Goal: Task Accomplishment & Management: Manage account settings

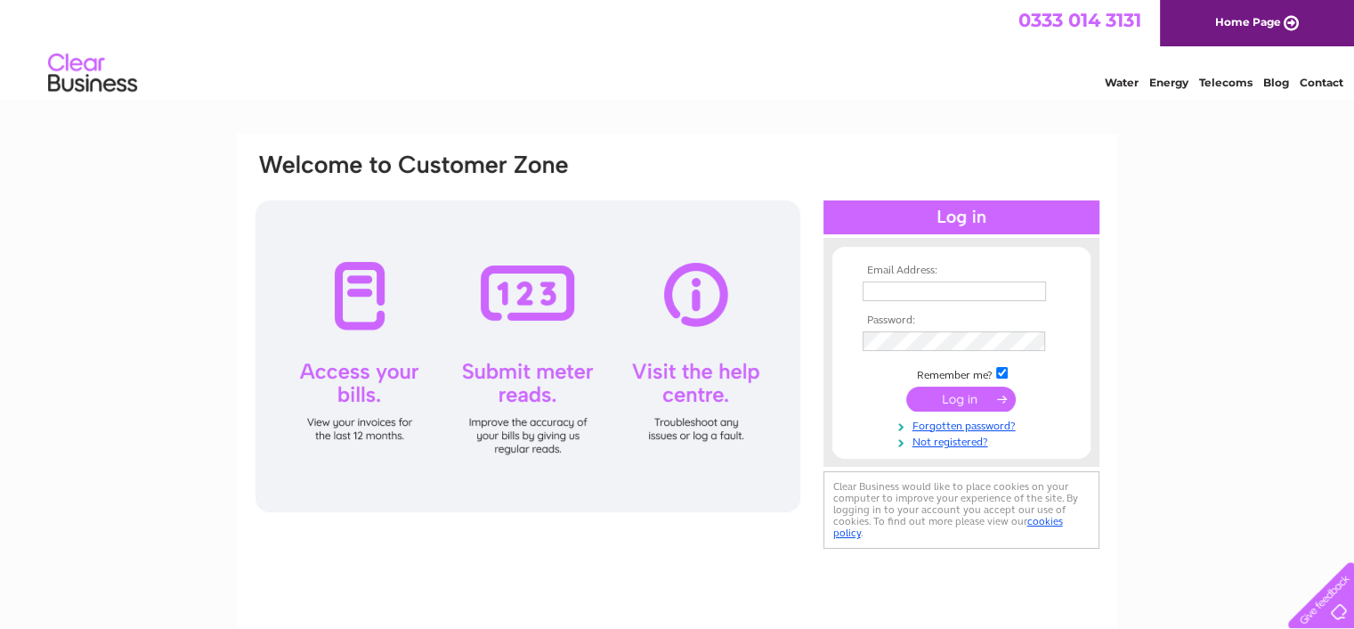
drag, startPoint x: 954, startPoint y: 295, endPoint x: 992, endPoint y: 297, distance: 38.3
click at [954, 295] on input "text" at bounding box center [954, 291] width 183 height 20
type input "amanda@riddleandcoghill.co.uk"
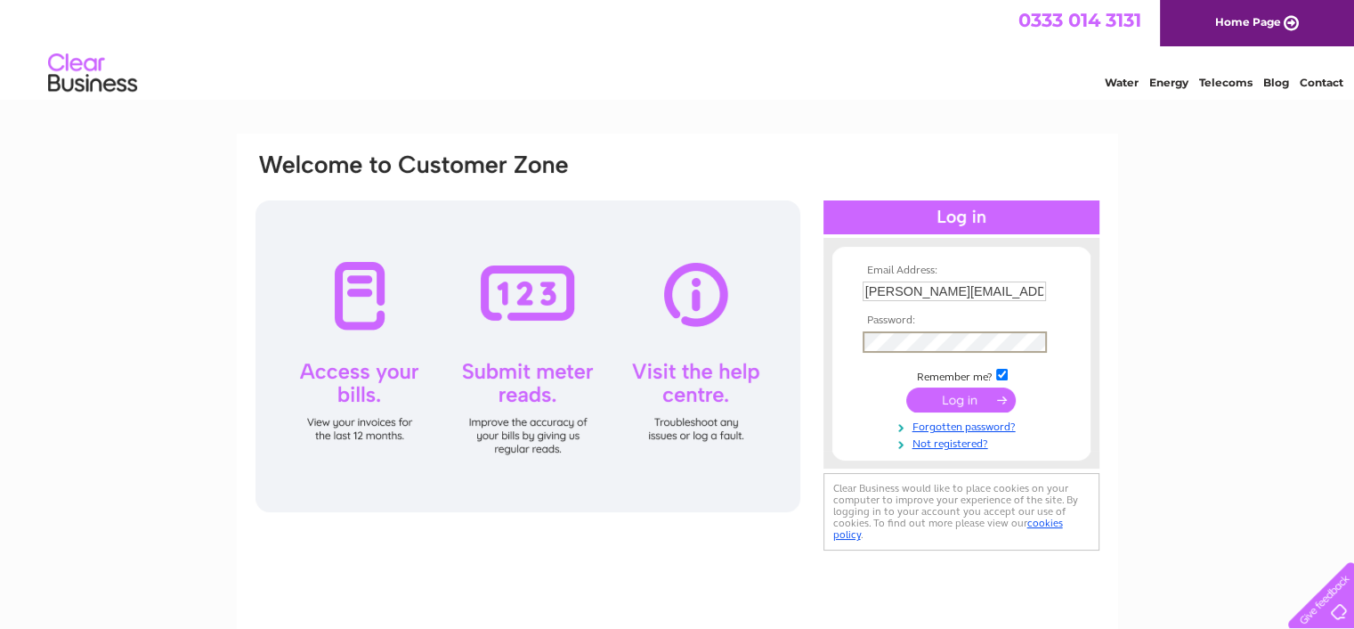
click at [907, 387] on input "submit" at bounding box center [962, 399] width 110 height 25
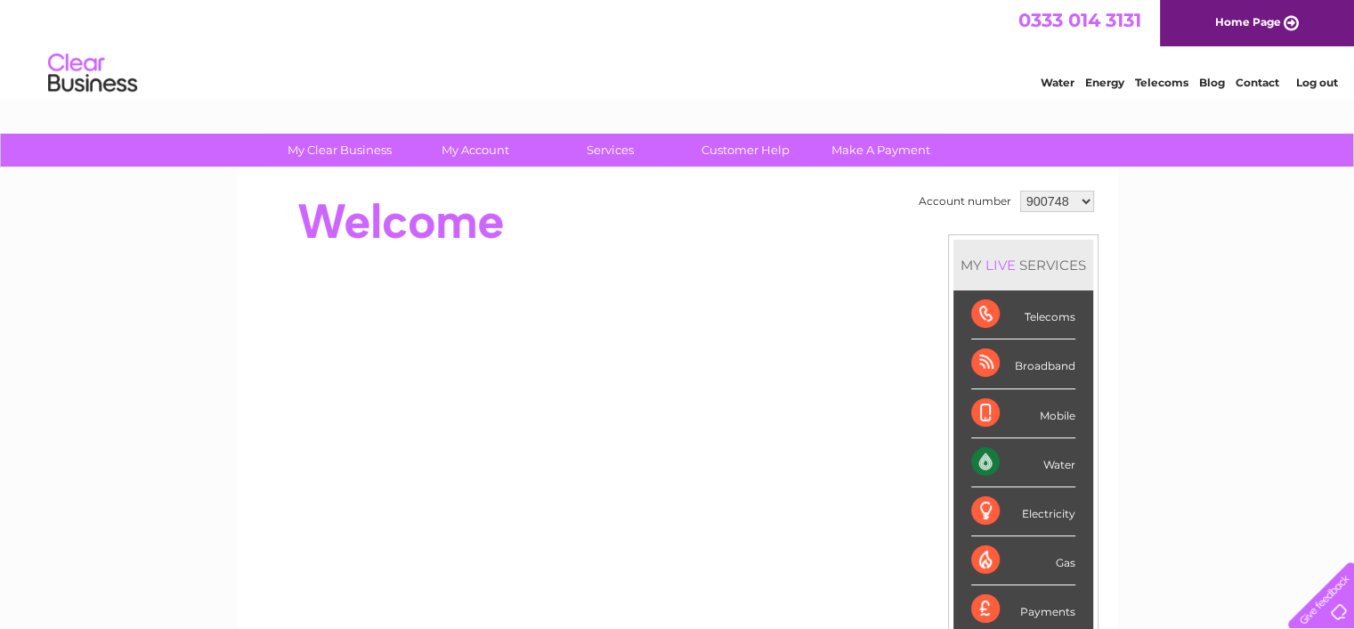
drag, startPoint x: 1069, startPoint y: 199, endPoint x: 1071, endPoint y: 209, distance: 10.8
click at [1069, 199] on select "900748 1115172 1117068" at bounding box center [1057, 201] width 74 height 21
click at [1131, 281] on div "My Clear Business Login Details My Details My Preferences Link Account My Accou…" at bounding box center [677, 634] width 1354 height 1001
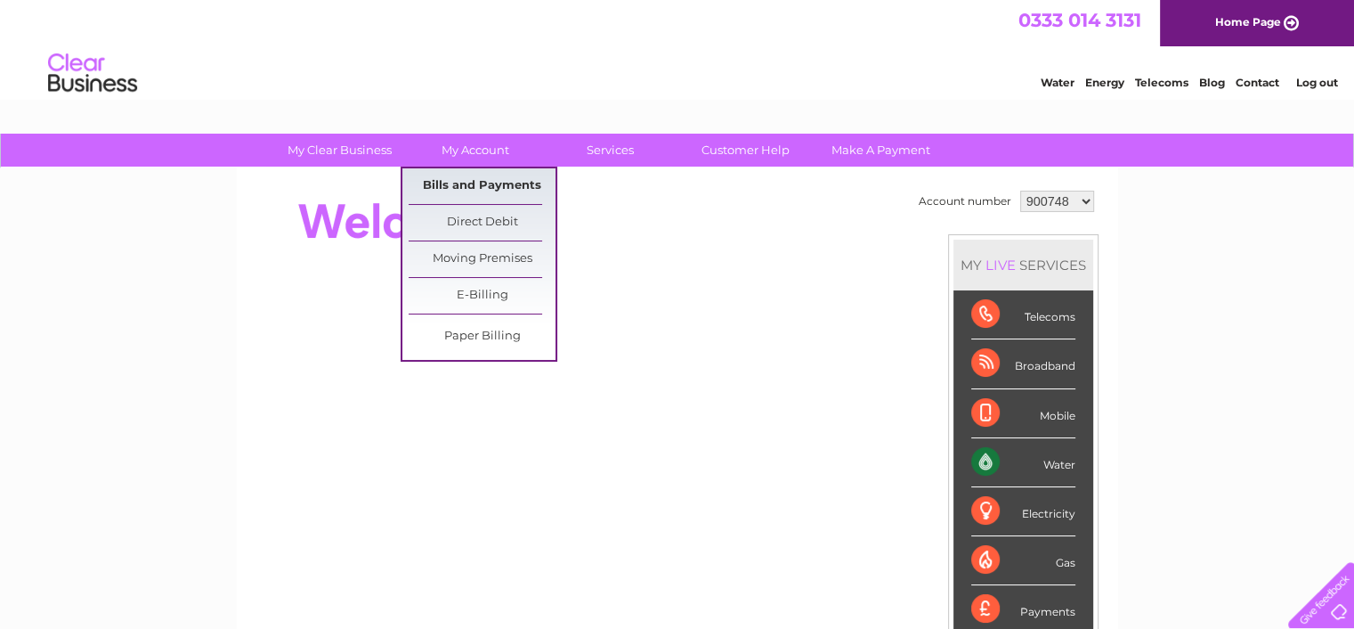
click at [463, 187] on link "Bills and Payments" at bounding box center [482, 186] width 147 height 36
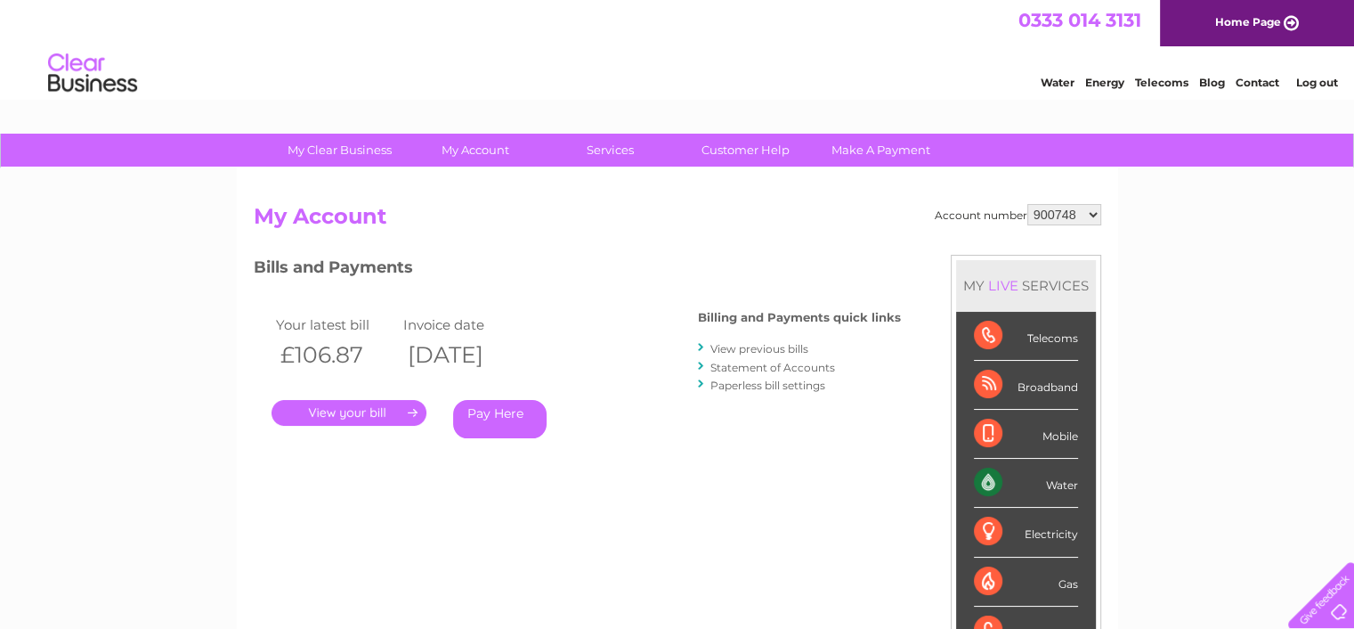
click at [1071, 220] on select "900748 1115172 1117068" at bounding box center [1065, 214] width 74 height 21
select select "1117068"
click at [1029, 204] on select "900748 1115172 1117068" at bounding box center [1065, 214] width 74 height 21
click at [358, 418] on link "." at bounding box center [349, 413] width 155 height 26
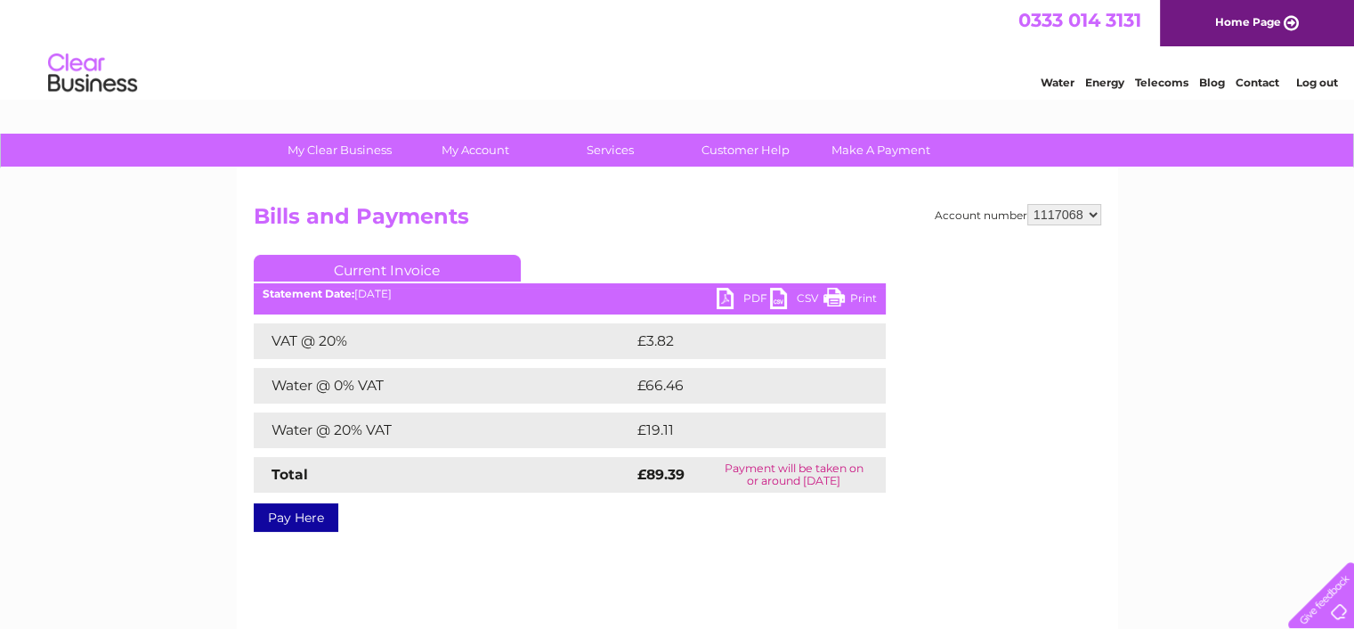
click at [741, 298] on link "PDF" at bounding box center [743, 301] width 53 height 26
drag, startPoint x: 1323, startPoint y: 86, endPoint x: 1349, endPoint y: 142, distance: 61.0
click at [1323, 86] on link "Log out" at bounding box center [1317, 82] width 42 height 13
